Goal: Navigation & Orientation: Find specific page/section

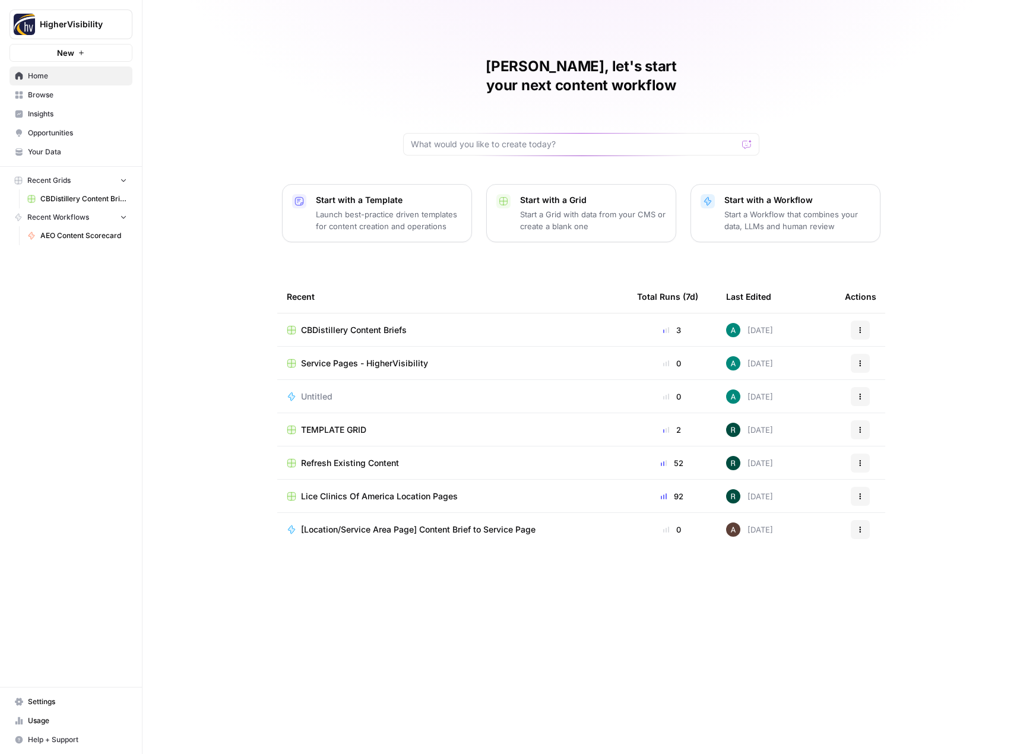
click at [55, 115] on span "Insights" at bounding box center [77, 114] width 99 height 11
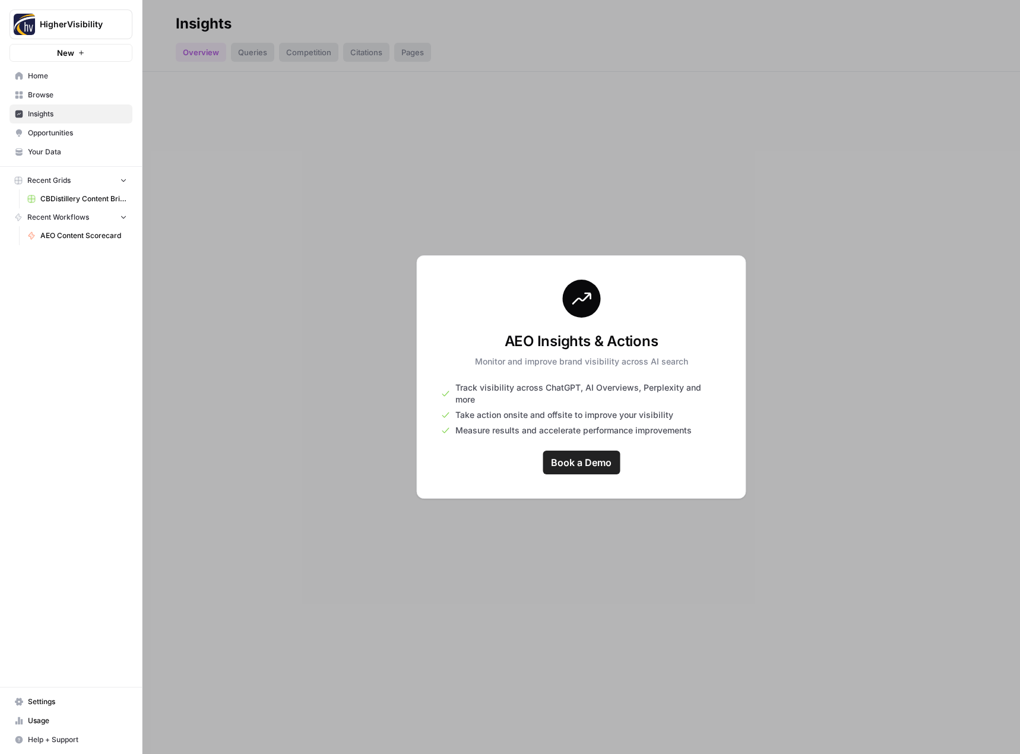
click at [348, 479] on div at bounding box center [582, 377] width 878 height 754
click at [744, 273] on div "AEO Insights & Actions Monitor and improve brand visibility across AI search Tr…" at bounding box center [582, 377] width 330 height 244
click at [62, 78] on span "Home" at bounding box center [77, 76] width 99 height 11
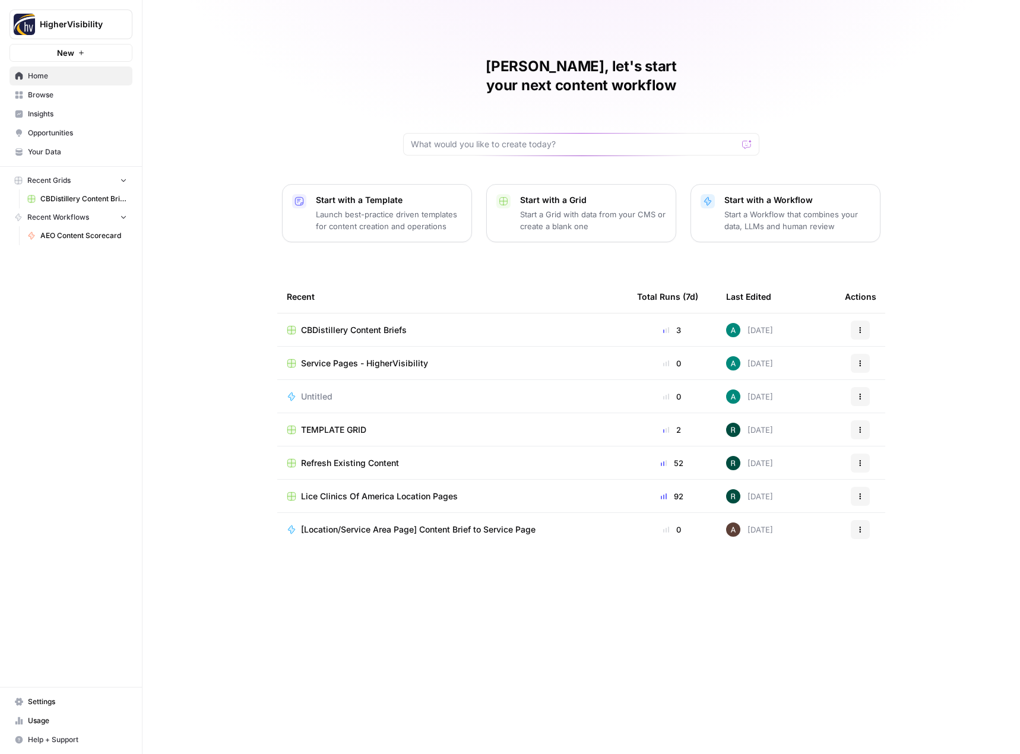
click at [62, 132] on span "Opportunities" at bounding box center [77, 133] width 99 height 11
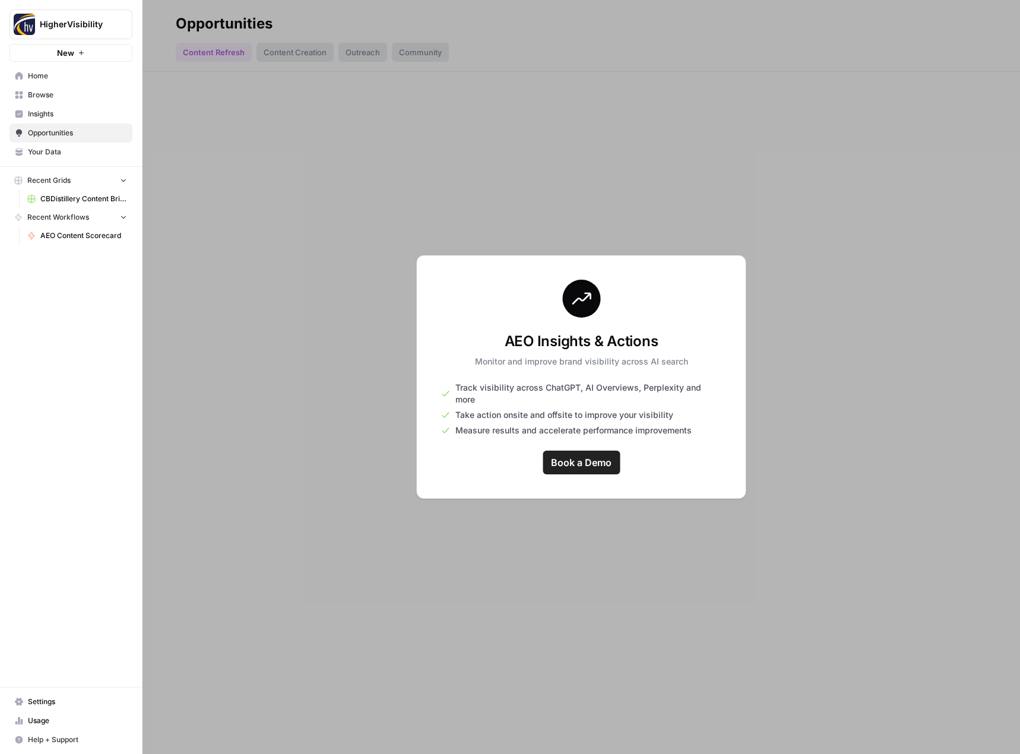
click at [260, 168] on div at bounding box center [582, 377] width 878 height 754
click at [58, 99] on span "Browse" at bounding box center [77, 95] width 99 height 11
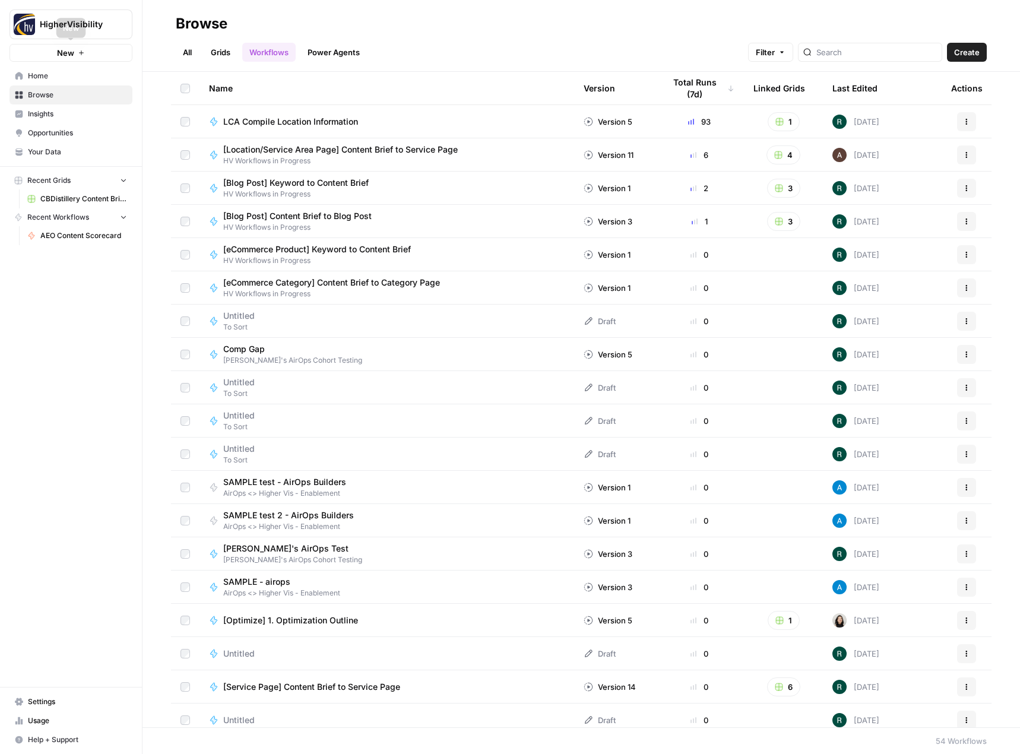
click at [90, 52] on button "New" at bounding box center [71, 53] width 123 height 18
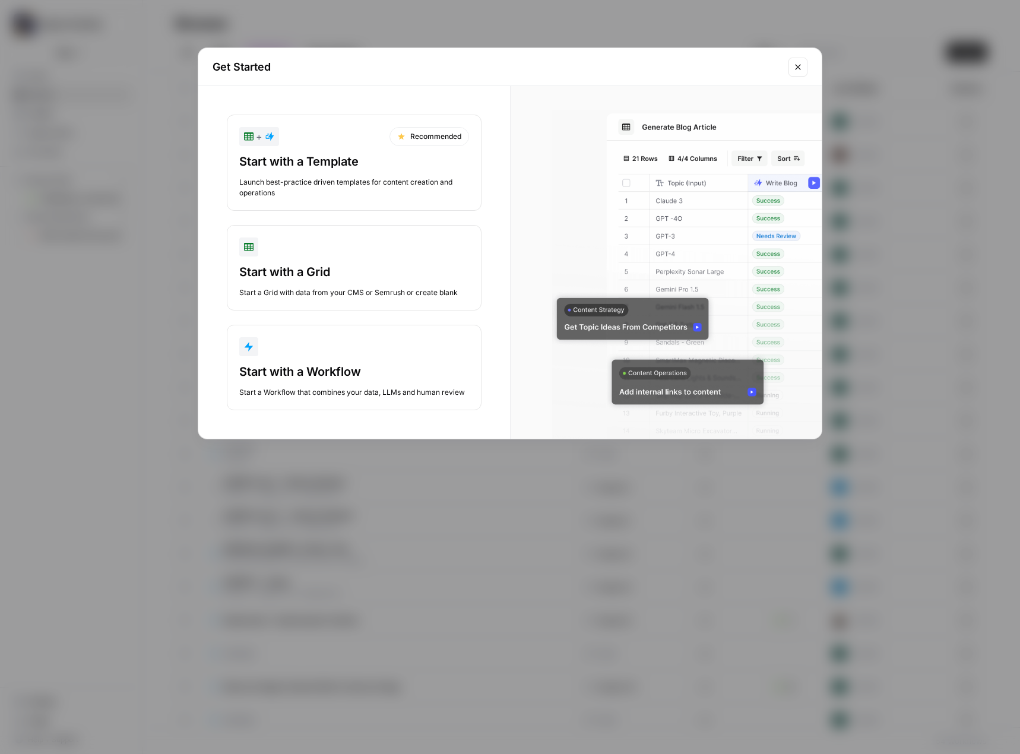
click at [358, 159] on div "Start with a Template" at bounding box center [354, 161] width 230 height 17
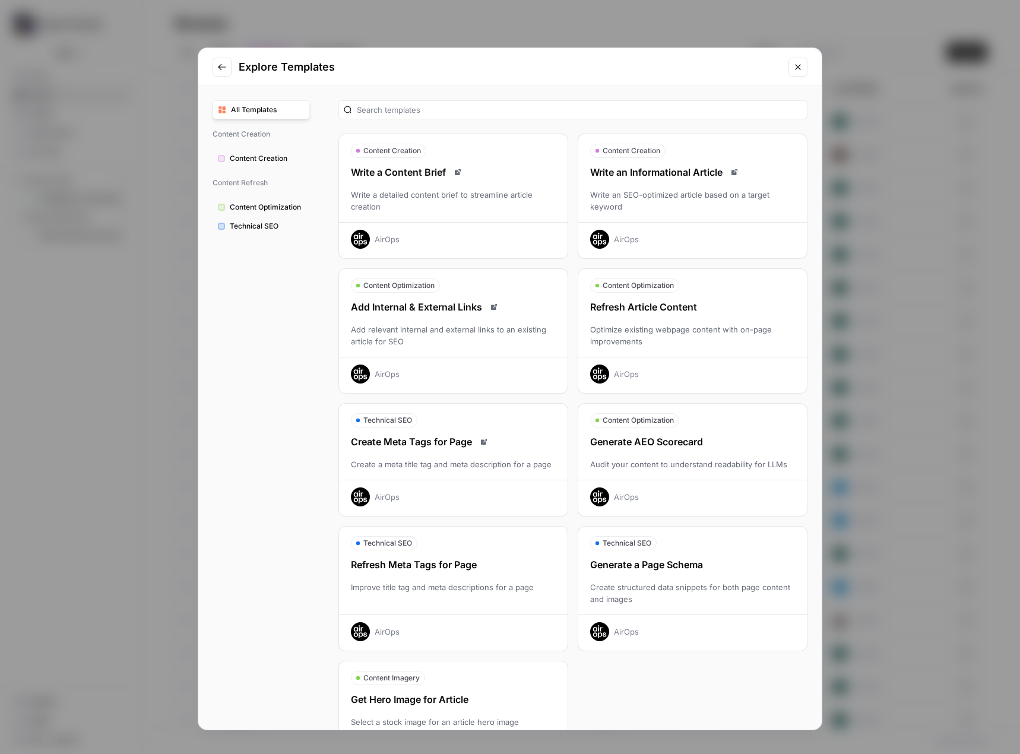
click at [797, 74] on button "Close modal" at bounding box center [798, 67] width 19 height 19
